Goal: Task Accomplishment & Management: Use online tool/utility

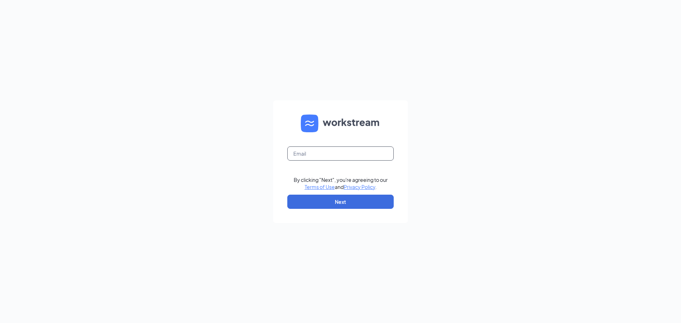
click at [315, 150] on input "text" at bounding box center [340, 153] width 106 height 14
type input "[EMAIL_ADDRESS][DOMAIN_NAME]"
click at [287, 195] on button "Next" at bounding box center [340, 202] width 106 height 14
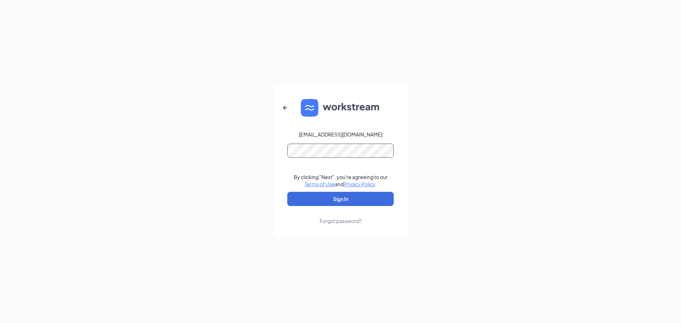
click at [287, 192] on button "Sign In" at bounding box center [340, 199] width 106 height 14
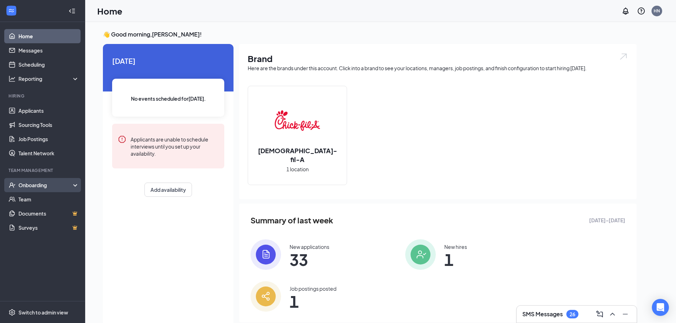
click at [55, 183] on div "Onboarding" at bounding box center [45, 185] width 55 height 7
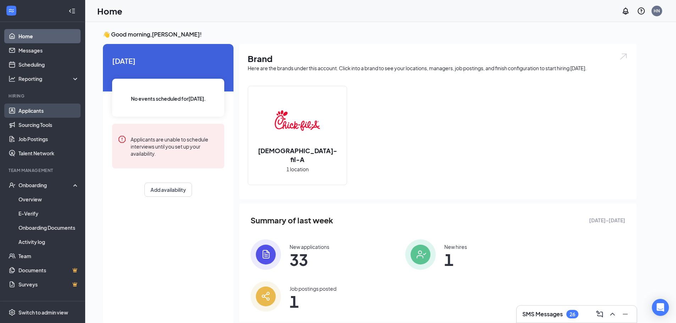
click at [43, 113] on link "Applicants" at bounding box center [48, 111] width 61 height 14
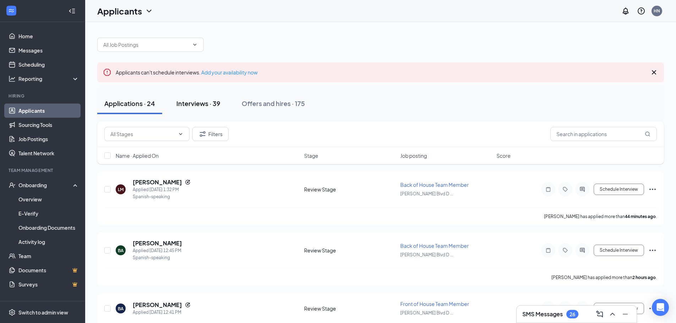
click at [203, 107] on div "Interviews · 39" at bounding box center [198, 103] width 44 height 9
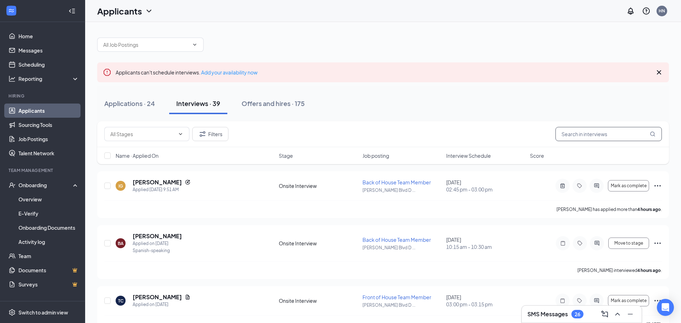
click at [593, 133] on input "text" at bounding box center [608, 134] width 106 height 14
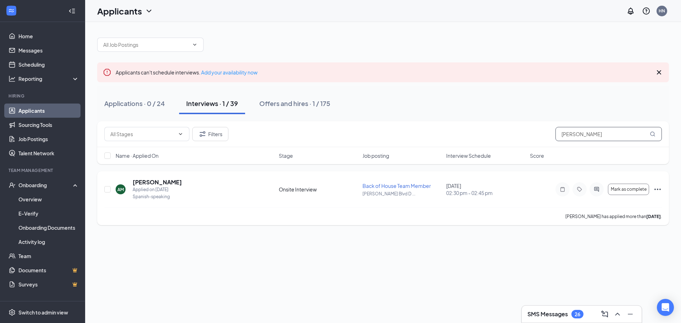
type input "[PERSON_NAME]"
click at [538, 178] on div "AM [PERSON_NAME] Applied on [DATE] Spanish-speaking Onsite Interview Back of Ho…" at bounding box center [383, 198] width 572 height 54
click at [659, 190] on icon "Ellipses" at bounding box center [657, 189] width 9 height 9
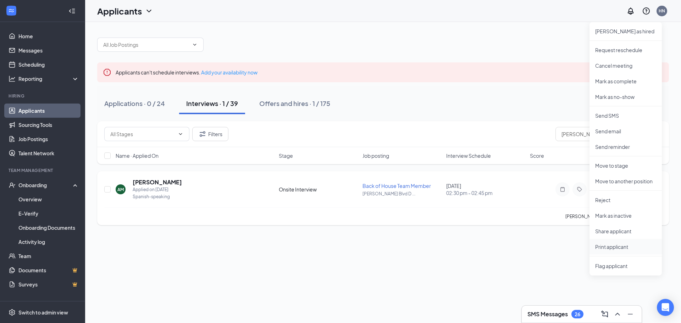
click at [611, 247] on p "Print applicant" at bounding box center [625, 246] width 61 height 7
